Goal: Find specific fact: Find contact information

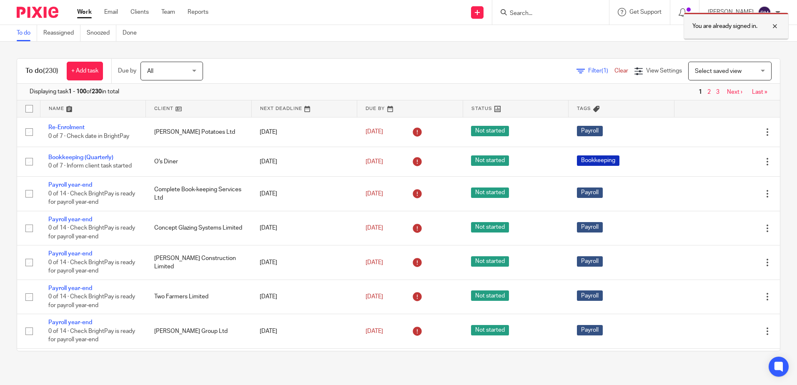
click at [776, 30] on div at bounding box center [768, 26] width 23 height 10
click at [535, 15] on input "Search" at bounding box center [546, 14] width 75 height 8
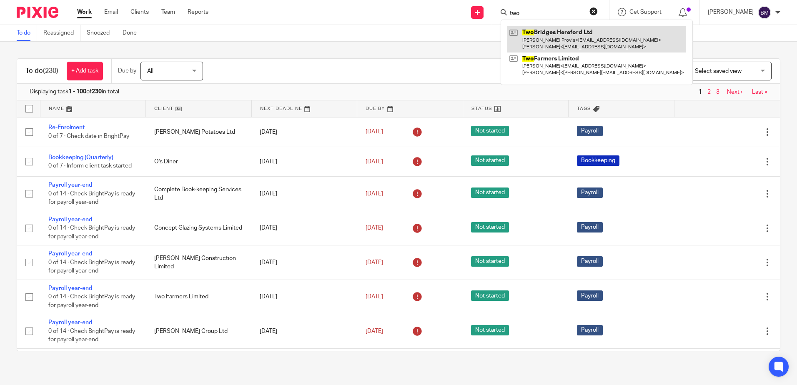
type input "two"
click at [561, 40] on link at bounding box center [596, 39] width 179 height 26
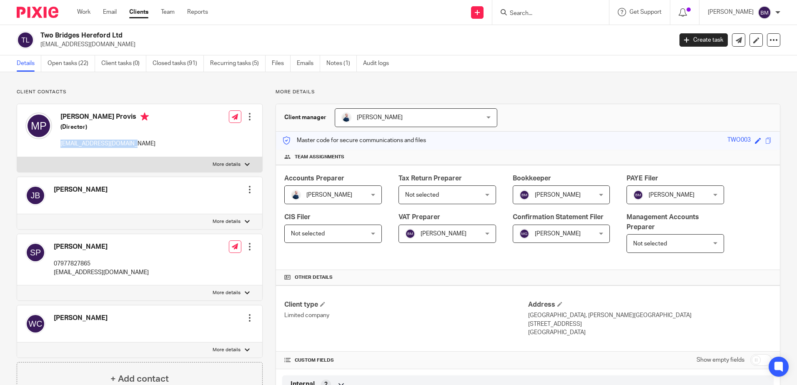
drag, startPoint x: 138, startPoint y: 148, endPoint x: 61, endPoint y: 146, distance: 76.7
click at [61, 146] on p "mickey031289@icloud.com" at bounding box center [107, 144] width 95 height 8
copy p "mickey031289@icloud.com"
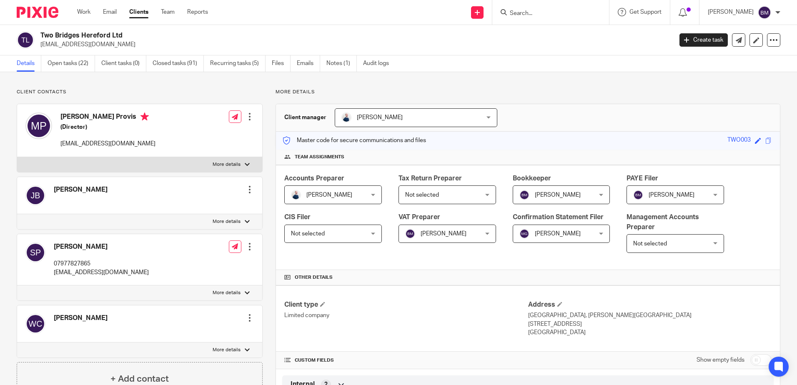
click at [534, 13] on input "Search" at bounding box center [546, 14] width 75 height 8
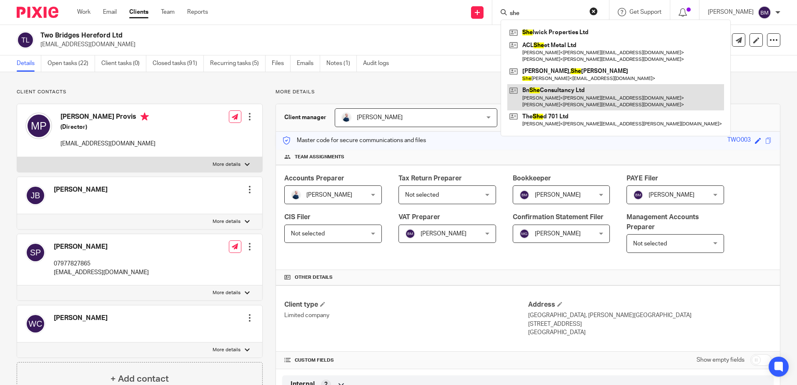
type input "she"
click at [569, 99] on link at bounding box center [615, 97] width 217 height 26
